Goal: Find specific page/section: Find specific page/section

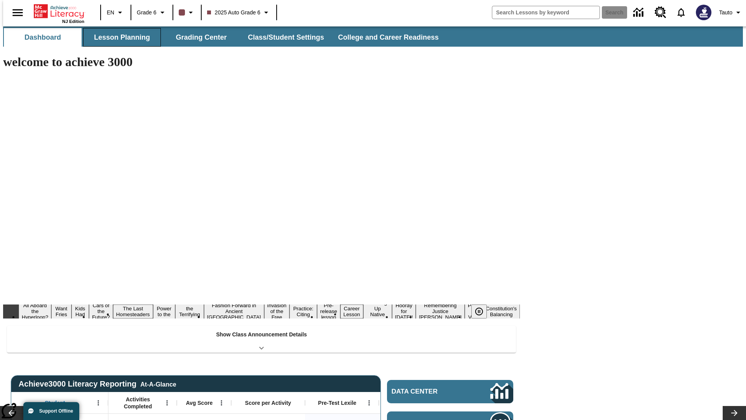
click at [119, 37] on button "Lesson Planning" at bounding box center [122, 37] width 78 height 19
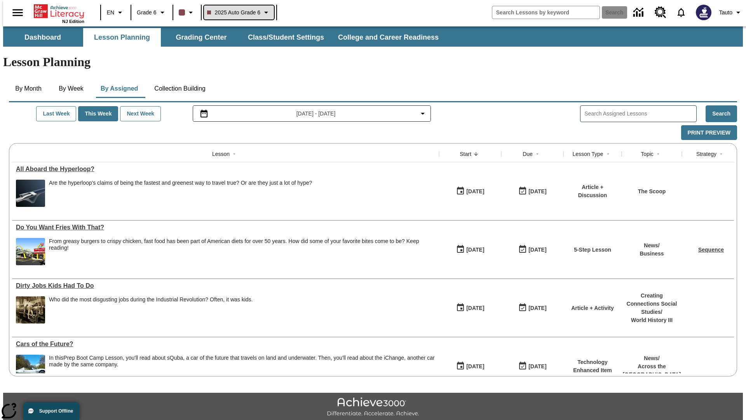
click at [238, 12] on span "2025 Auto Grade 6" at bounding box center [234, 13] width 54 height 8
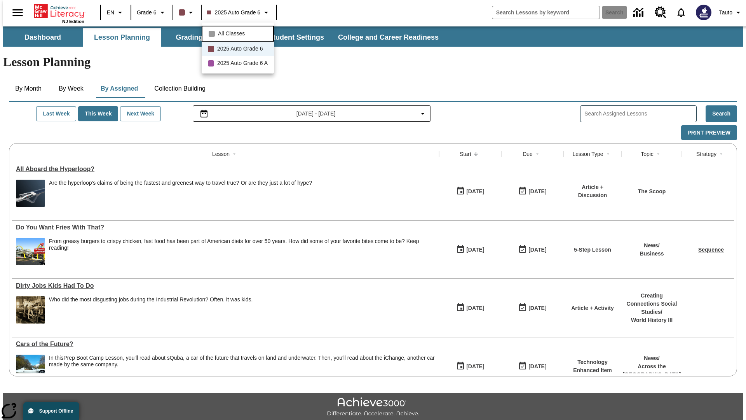
click at [239, 33] on span "All Classes" at bounding box center [231, 34] width 27 height 8
